Goal: Task Accomplishment & Management: Manage account settings

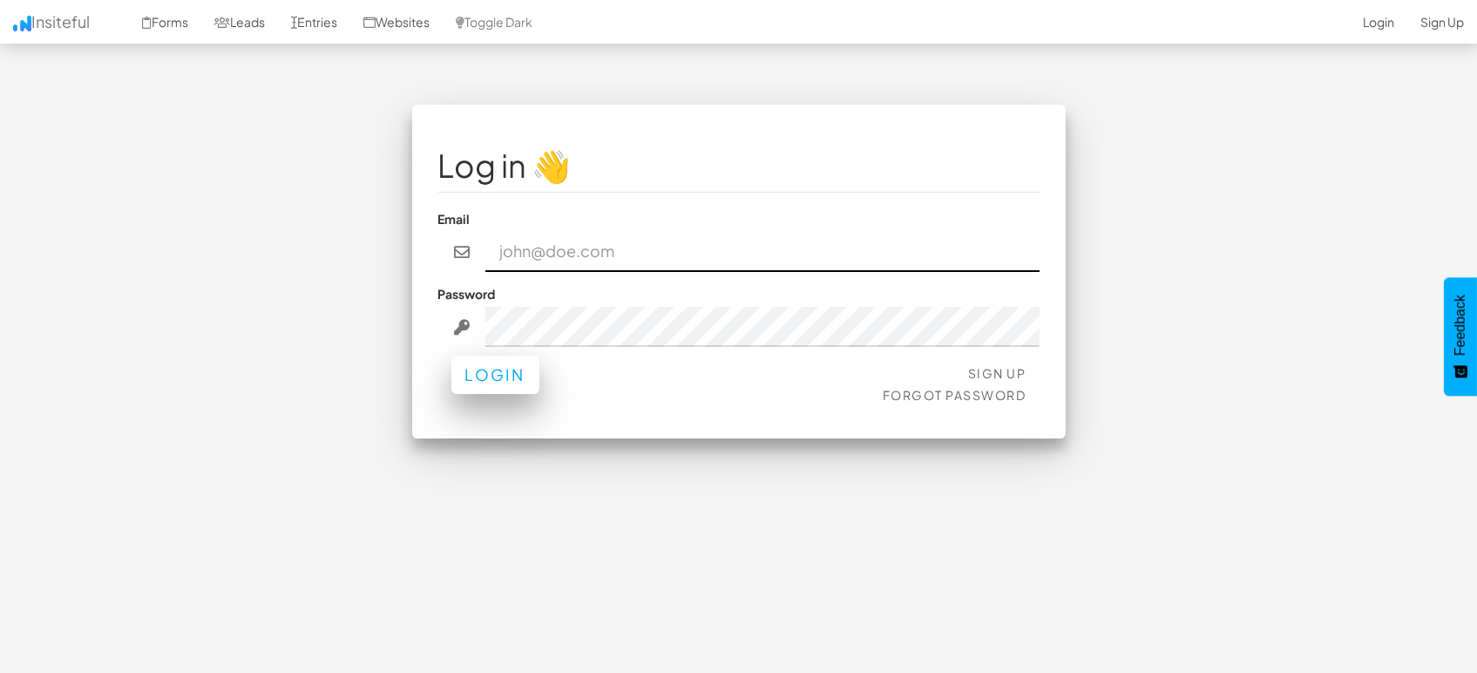
type input "marketing@mapsted.com"
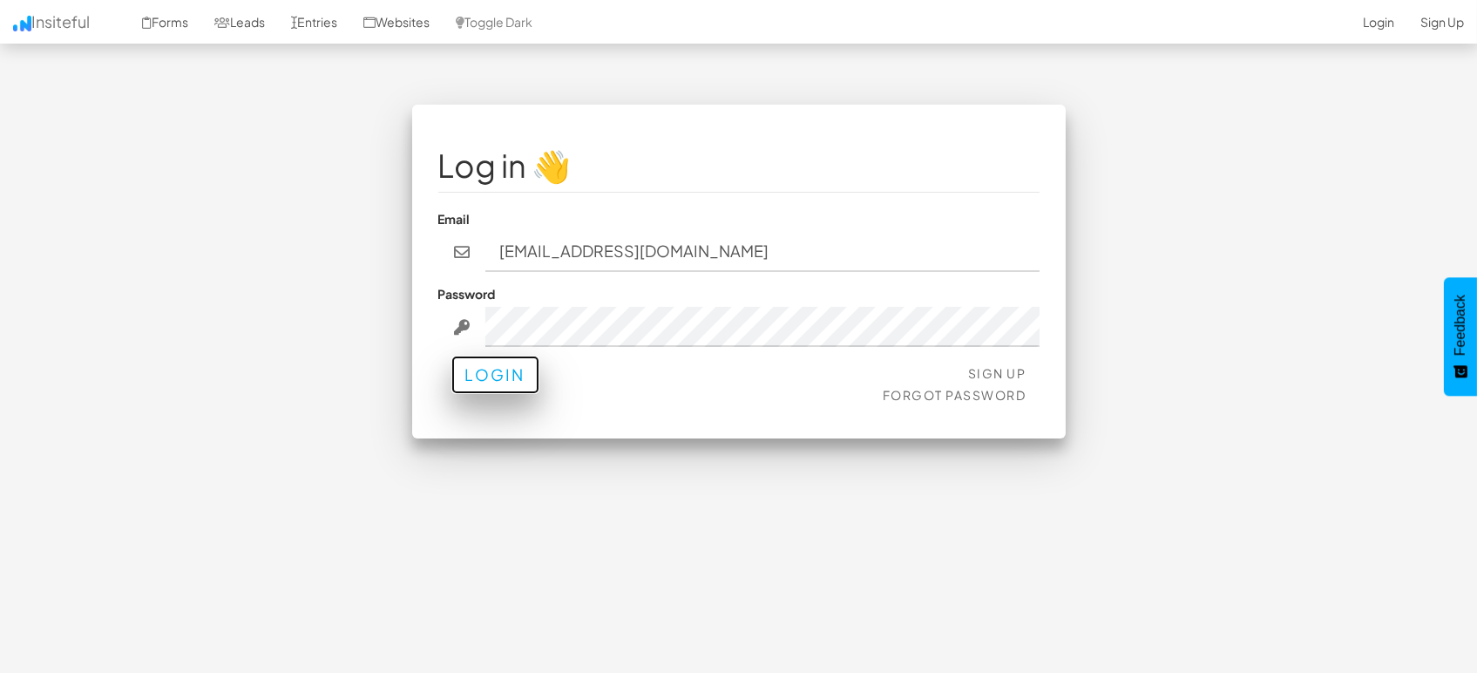
click at [502, 376] on button "Login" at bounding box center [496, 375] width 88 height 38
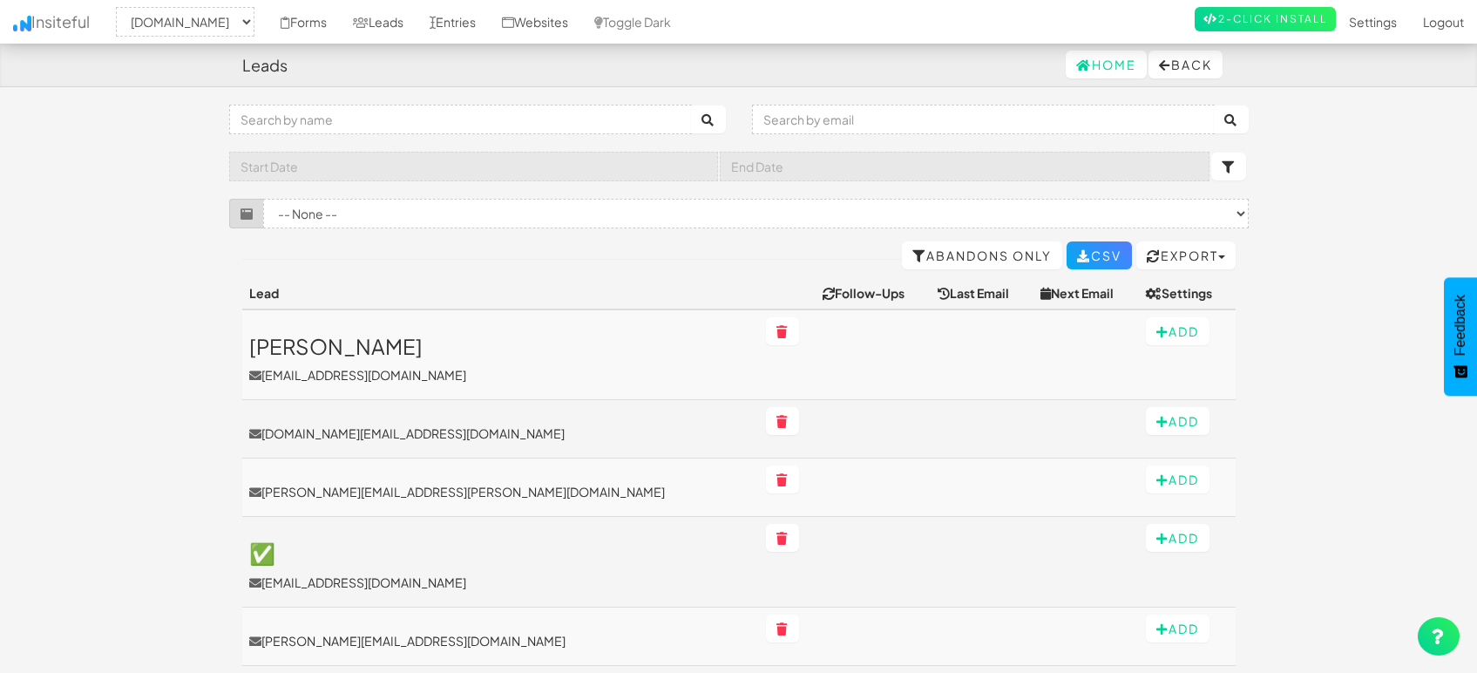
select select "1505"
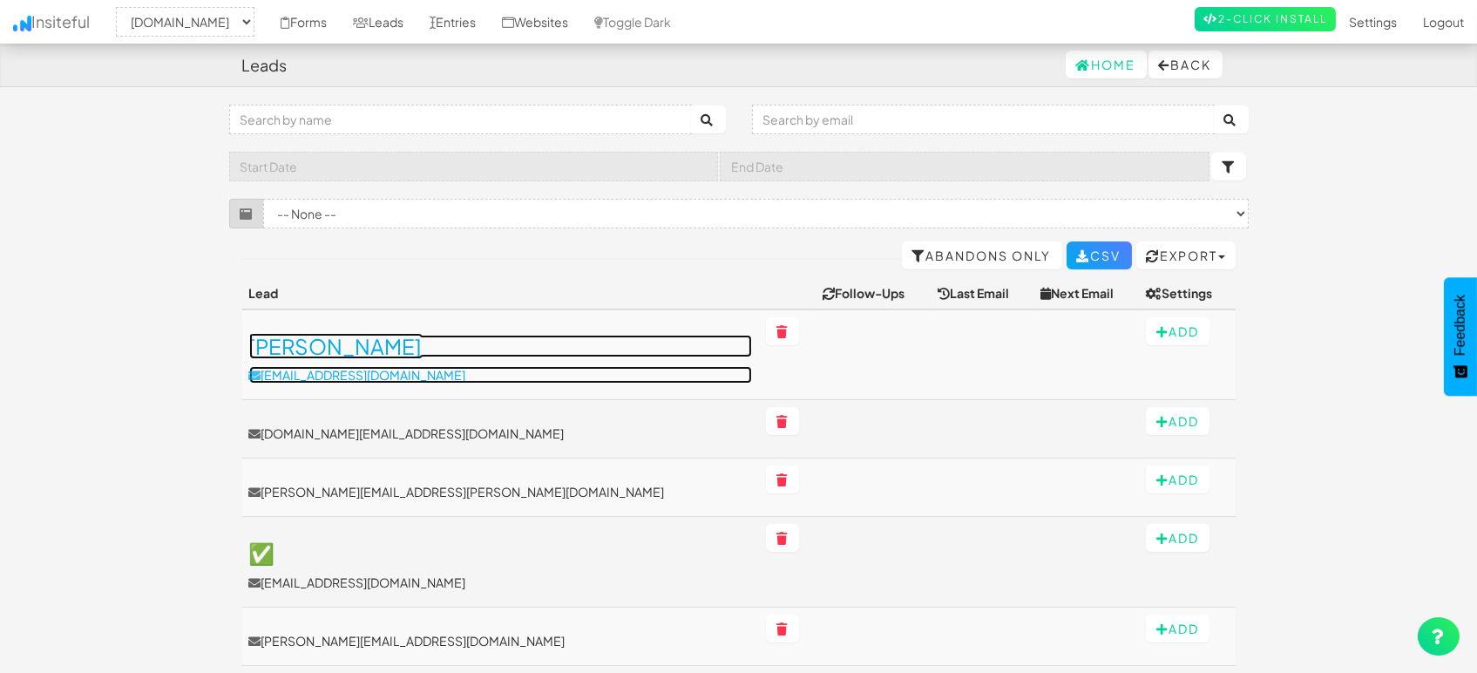
click at [374, 341] on h3 "[PERSON_NAME]" at bounding box center [500, 346] width 503 height 23
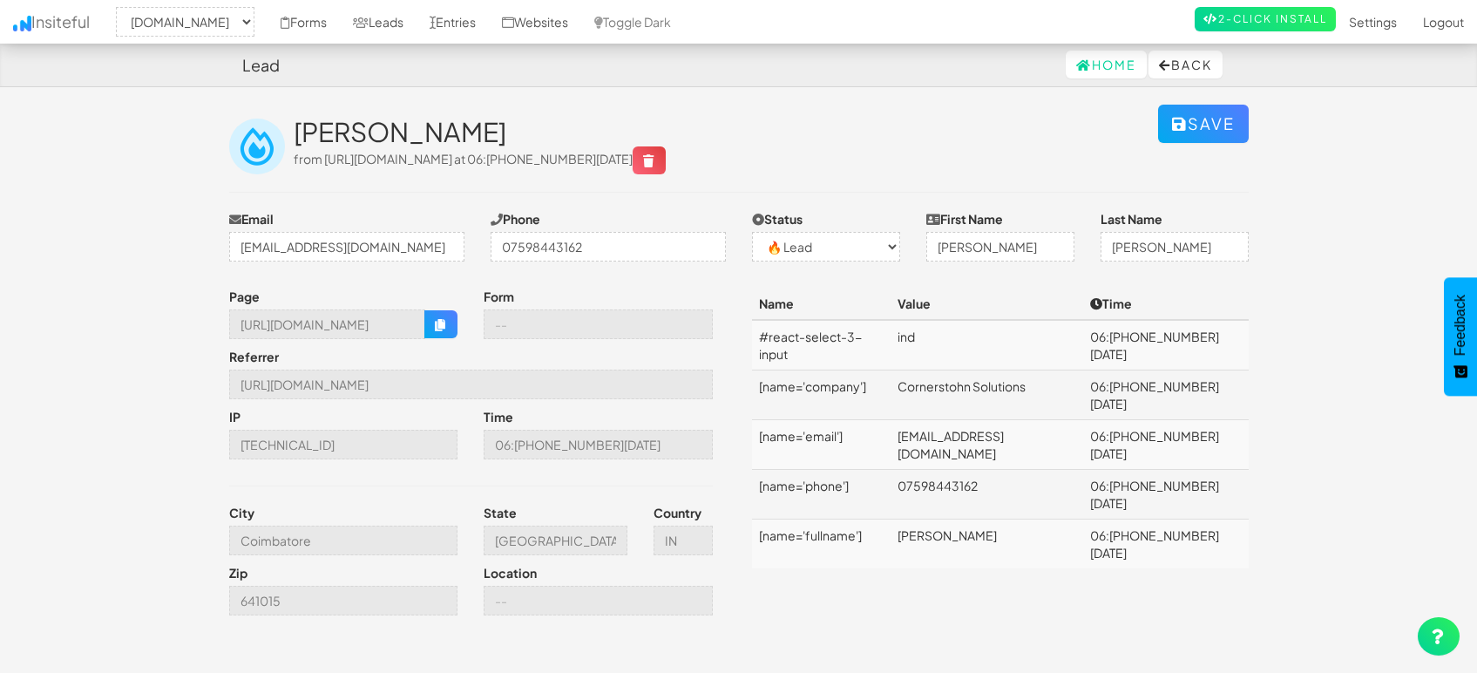
select select "1505"
select select "0"
click at [441, 21] on link "Entries" at bounding box center [453, 22] width 72 height 44
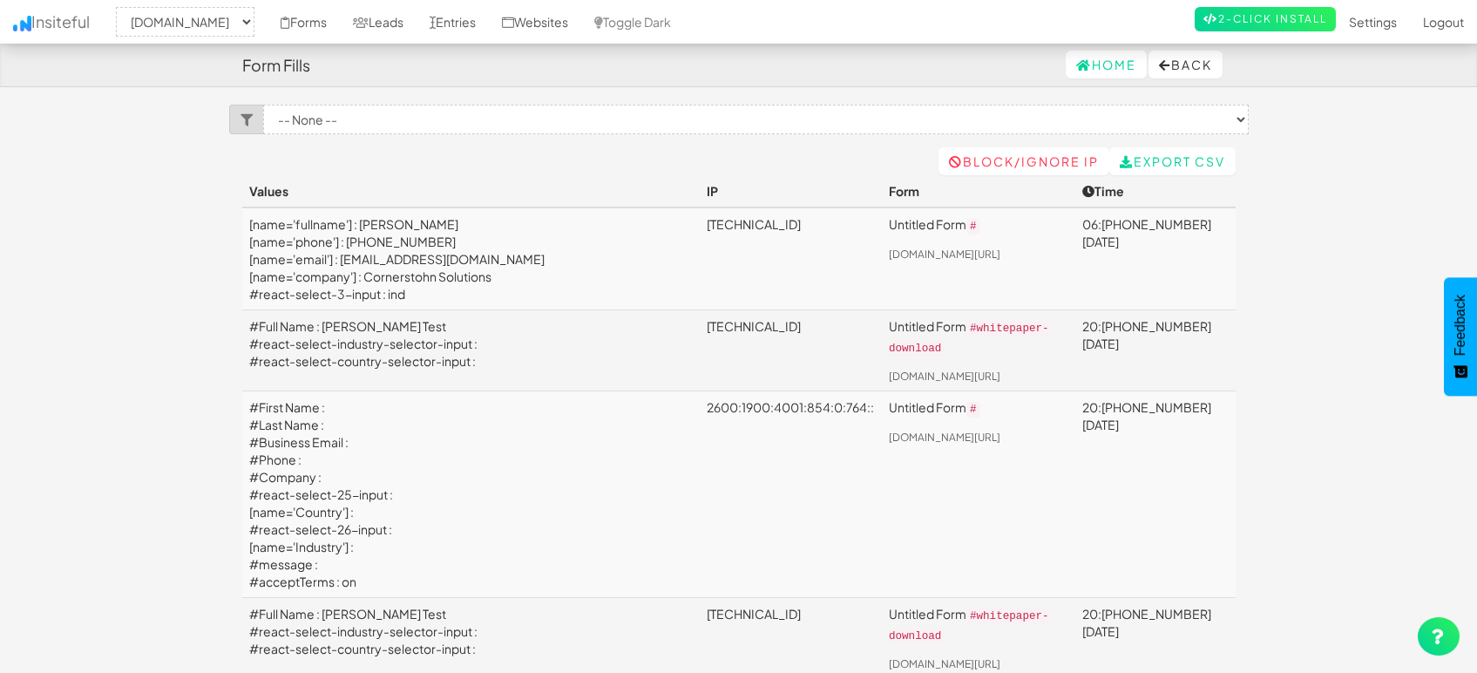
select select "1505"
drag, startPoint x: 396, startPoint y: 24, endPoint x: 605, endPoint y: 1, distance: 210.5
click at [396, 24] on link "Leads" at bounding box center [378, 22] width 77 height 44
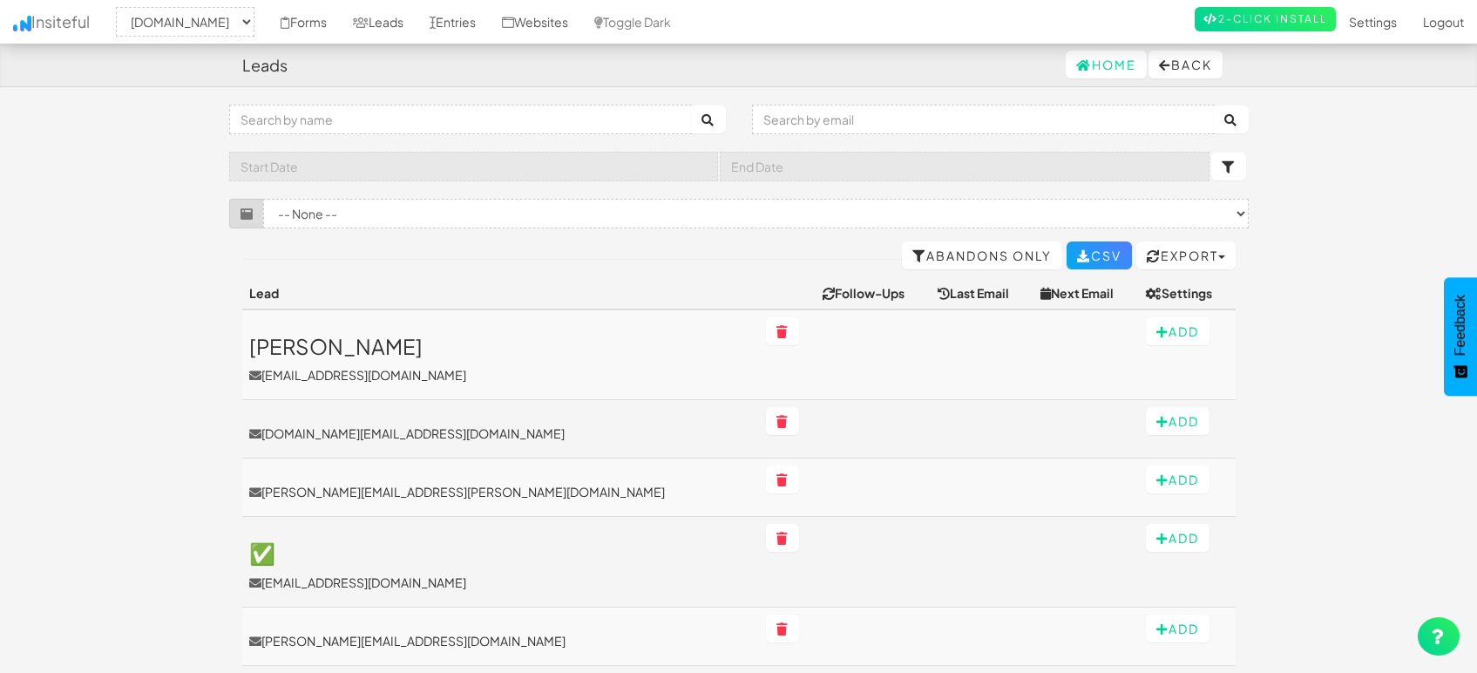
select select "1505"
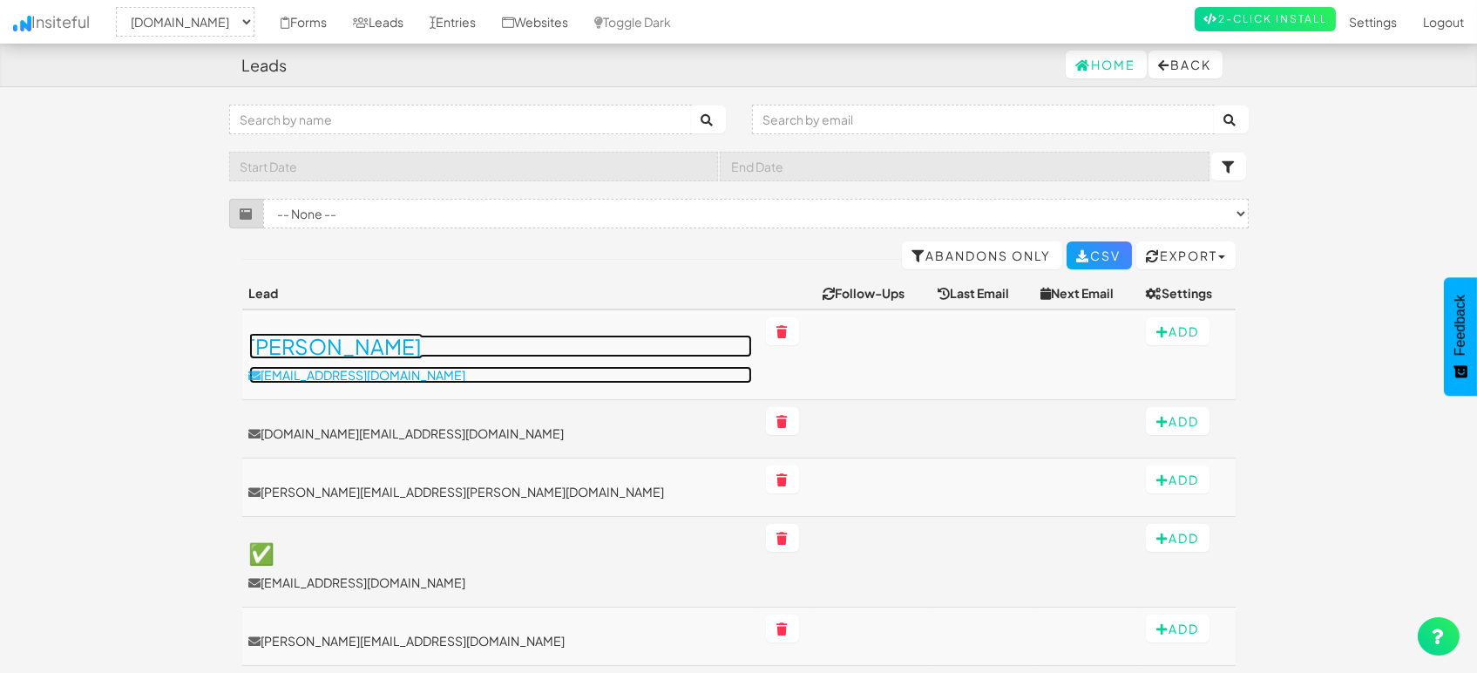
click at [397, 346] on h3 "[PERSON_NAME]" at bounding box center [500, 346] width 503 height 23
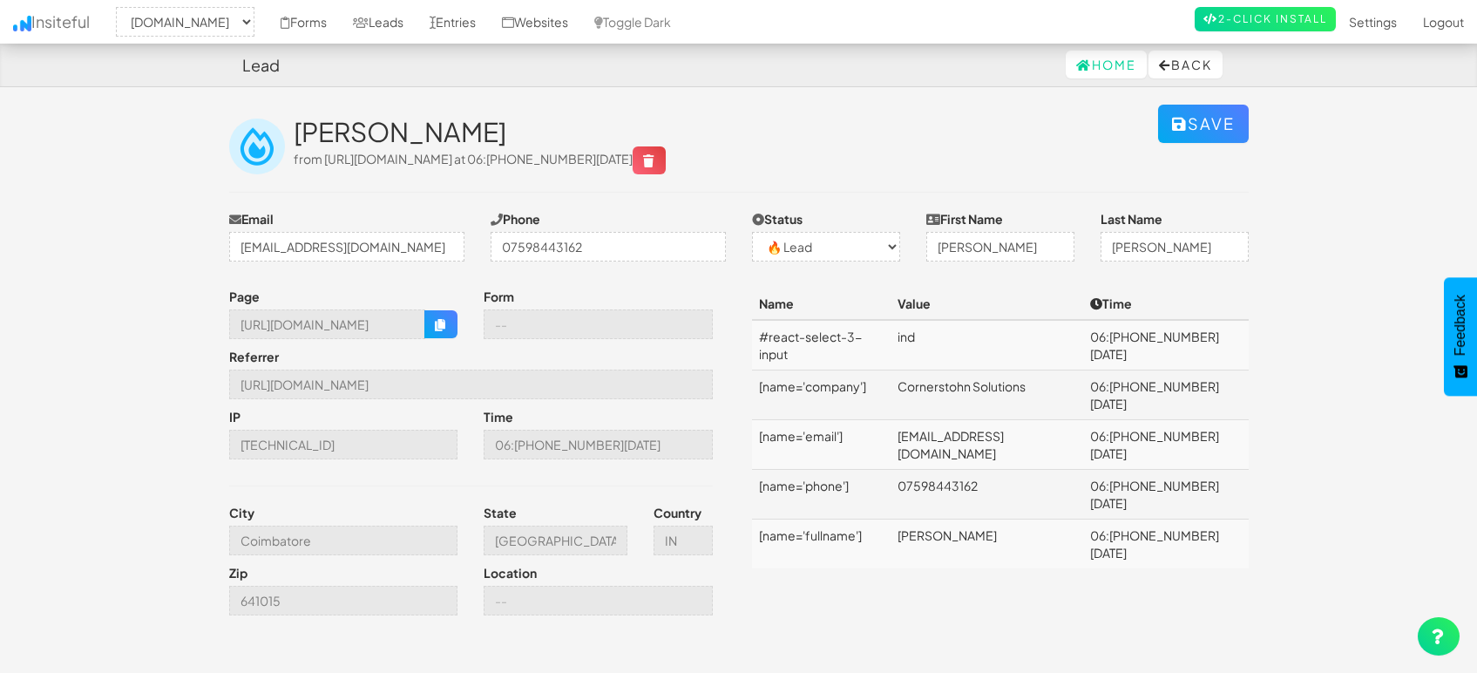
select select "1505"
select select "0"
click at [442, 321] on icon "button" at bounding box center [441, 325] width 12 height 12
click at [988, 470] on td "07598443162" at bounding box center [987, 495] width 193 height 50
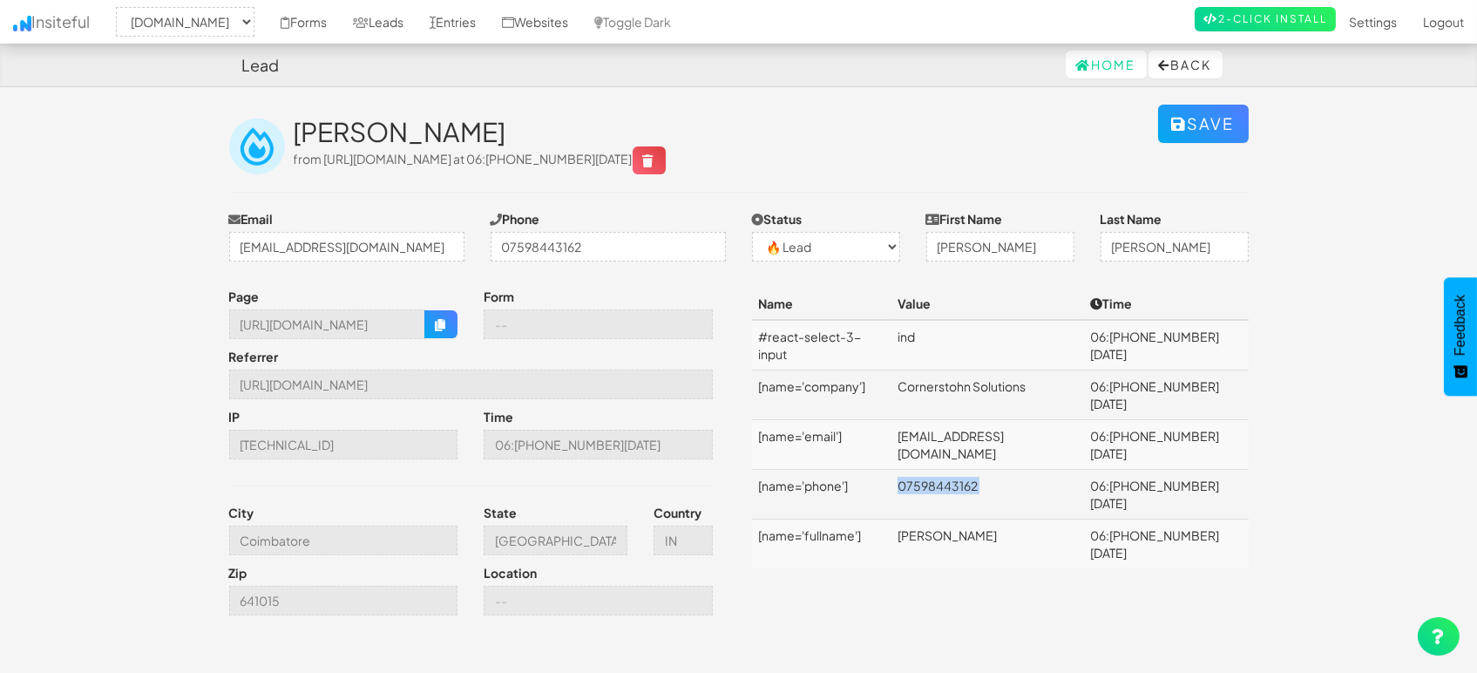
click at [988, 470] on td "07598443162" at bounding box center [987, 495] width 193 height 50
copy td "07598443162"
click at [447, 319] on button "button" at bounding box center [440, 324] width 33 height 28
click at [954, 610] on div "Page https://mapsted.com/en-gb Form Referrer https://www.google.com/ IP 49.206.…" at bounding box center [739, 456] width 1046 height 336
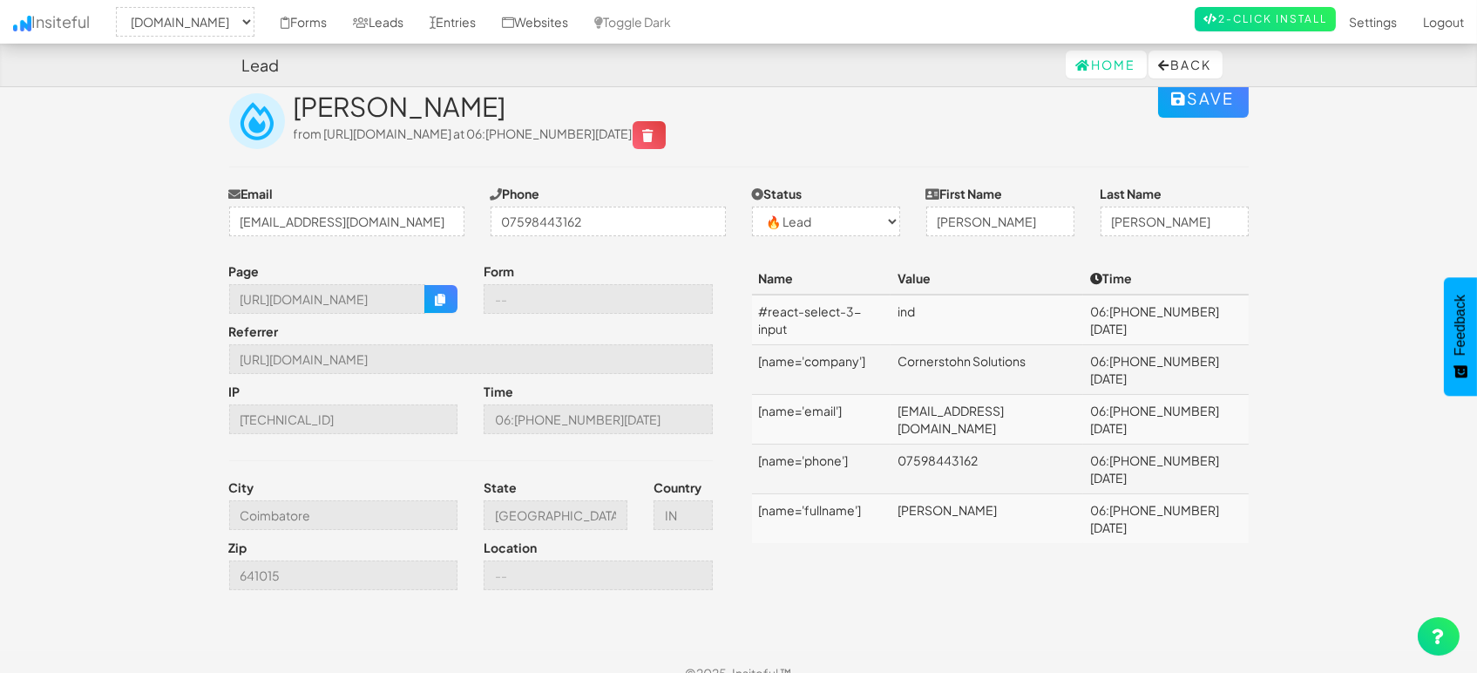
scroll to position [47, 0]
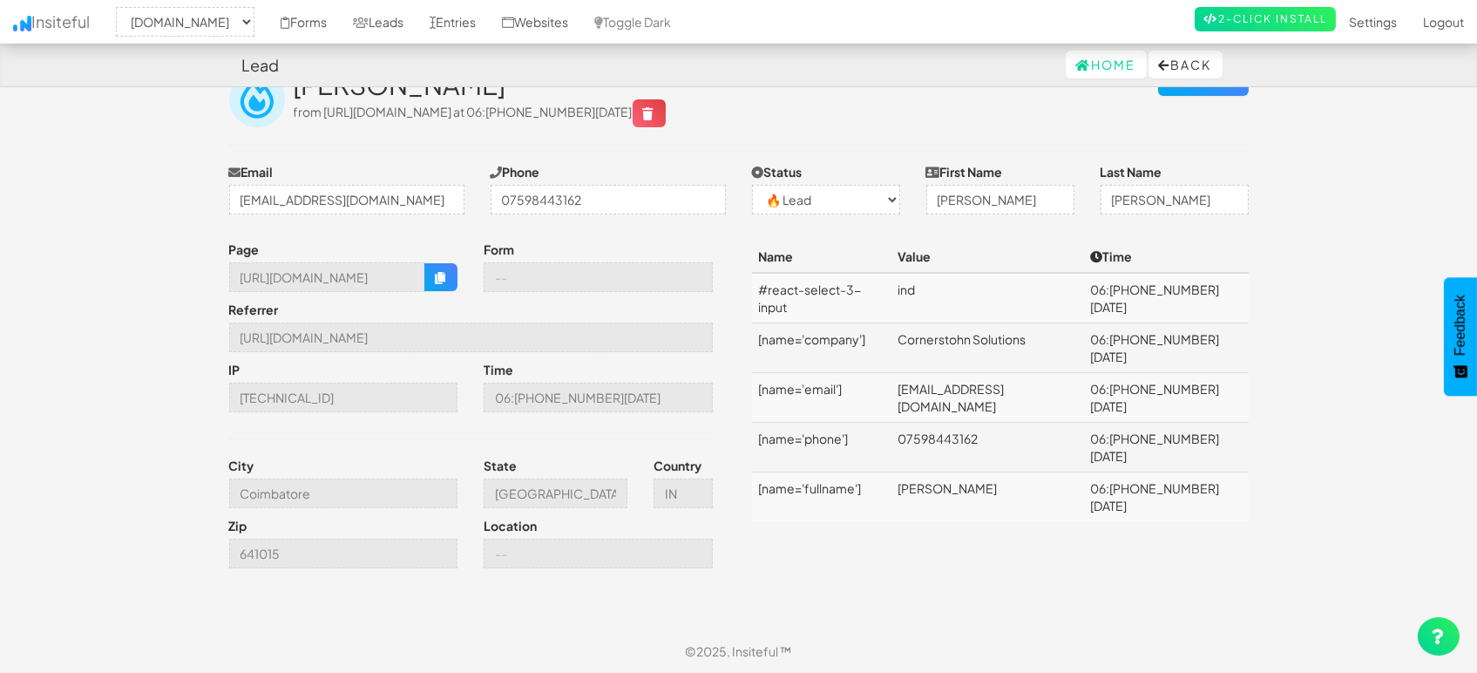
click at [903, 508] on div "Page https://mapsted.com/en-gb Form Referrer https://www.google.com/ IP 49.206.…" at bounding box center [739, 409] width 1046 height 336
click at [462, 31] on link "Entries" at bounding box center [453, 22] width 72 height 44
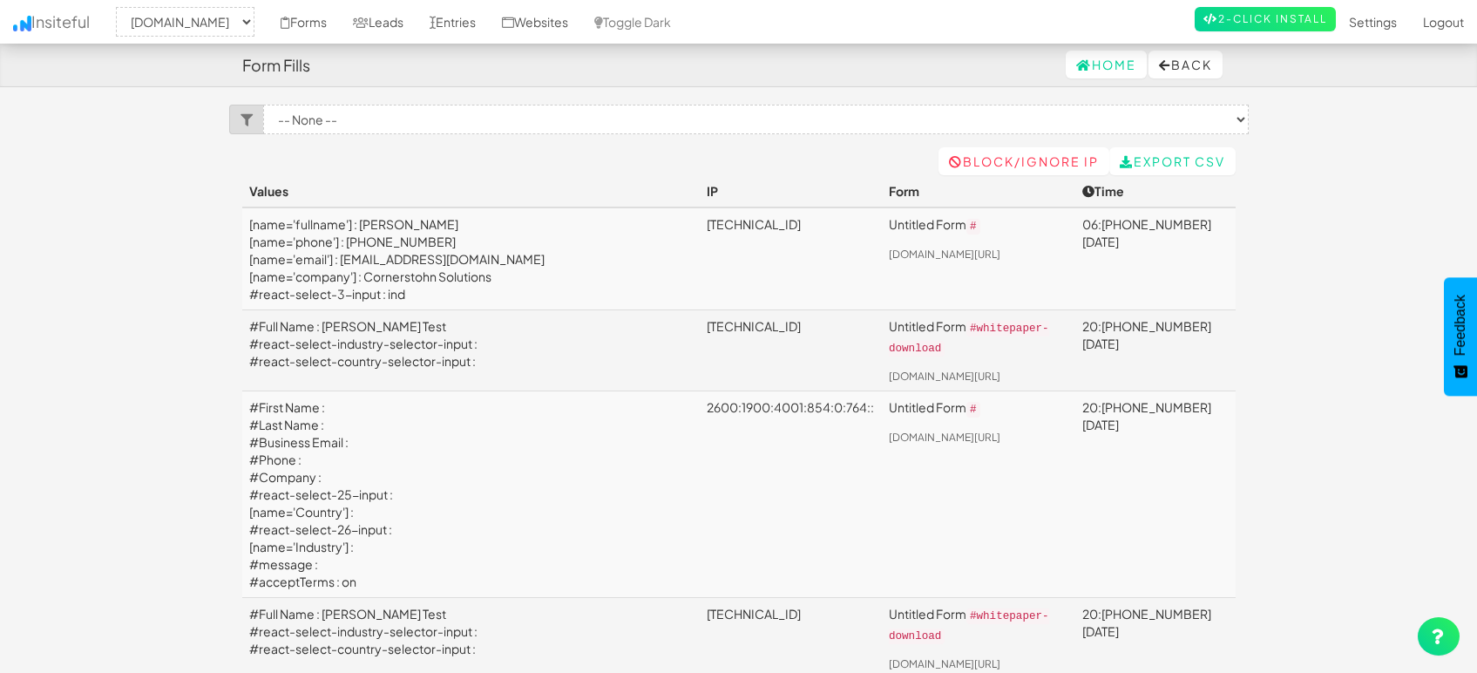
select select "1505"
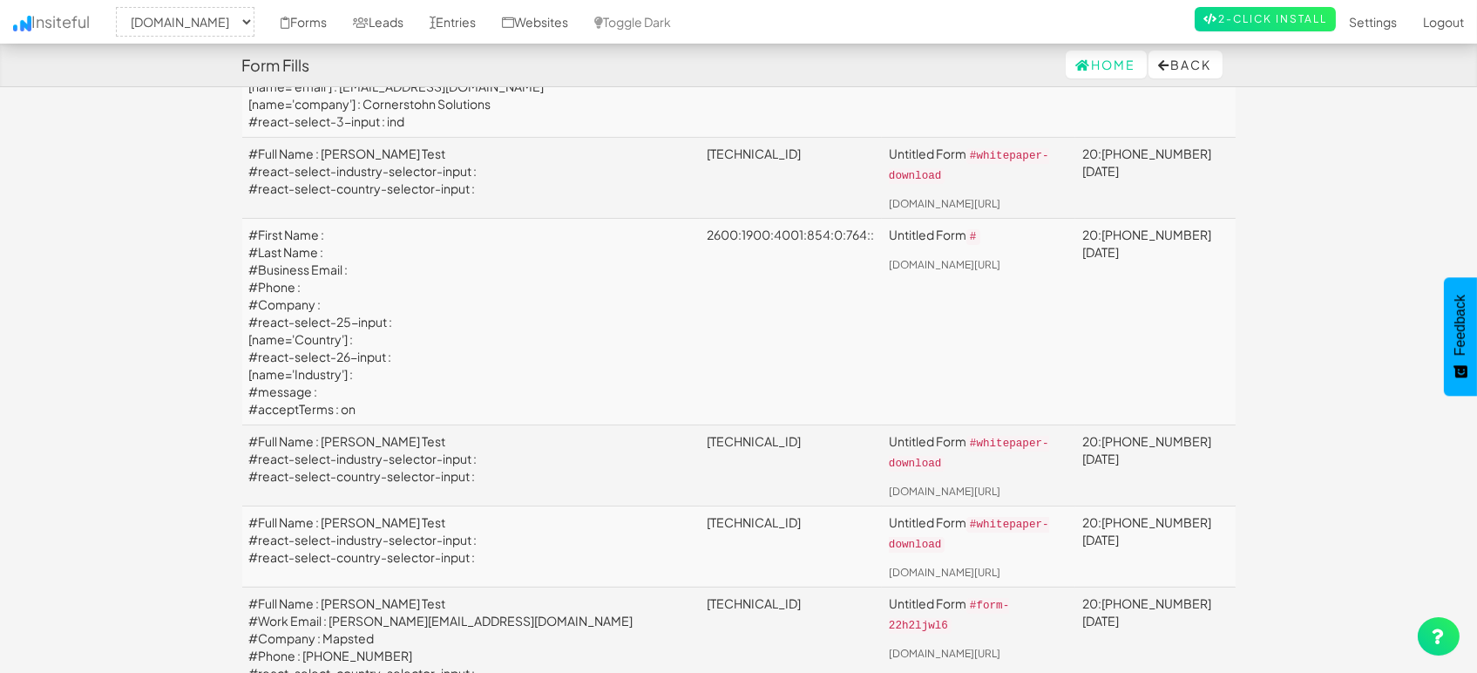
scroll to position [194, 0]
